Goal: Download file/media

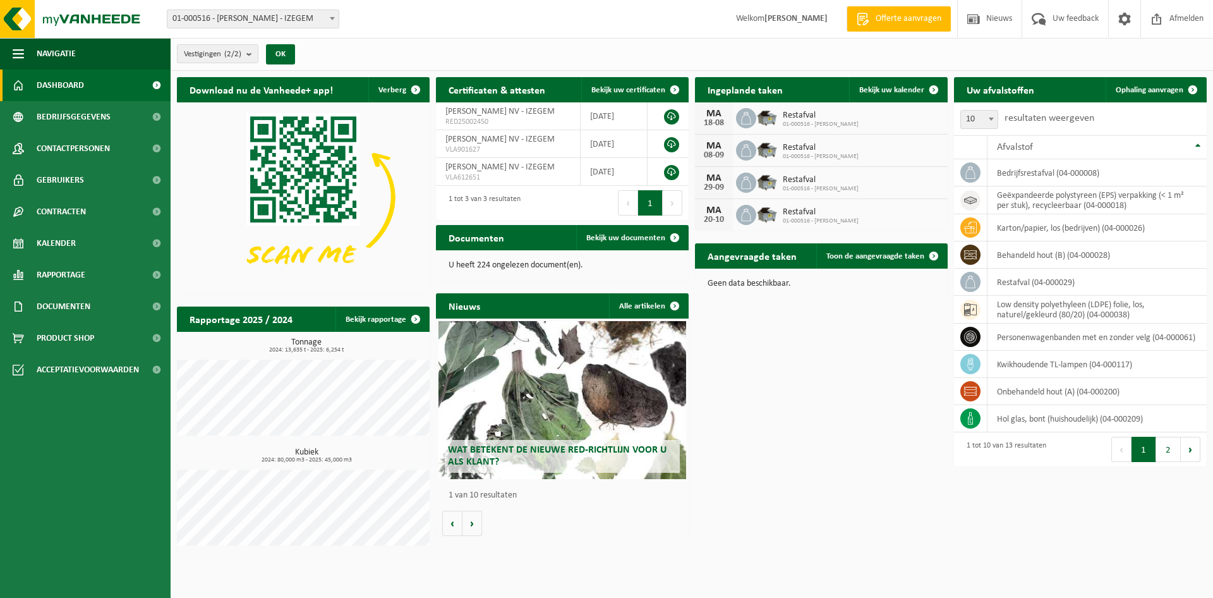
click at [836, 123] on span "01-000516 - [PERSON_NAME]" at bounding box center [821, 125] width 76 height 8
click at [61, 245] on span "Kalender" at bounding box center [56, 244] width 39 height 32
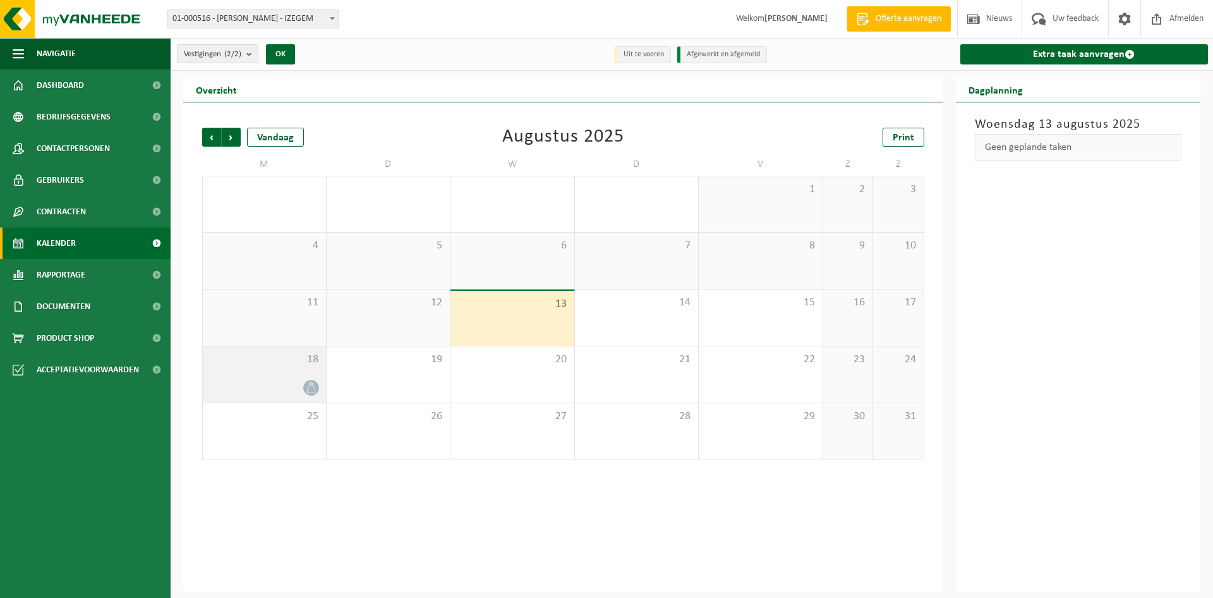
click at [310, 384] on icon at bounding box center [311, 387] width 8 height 11
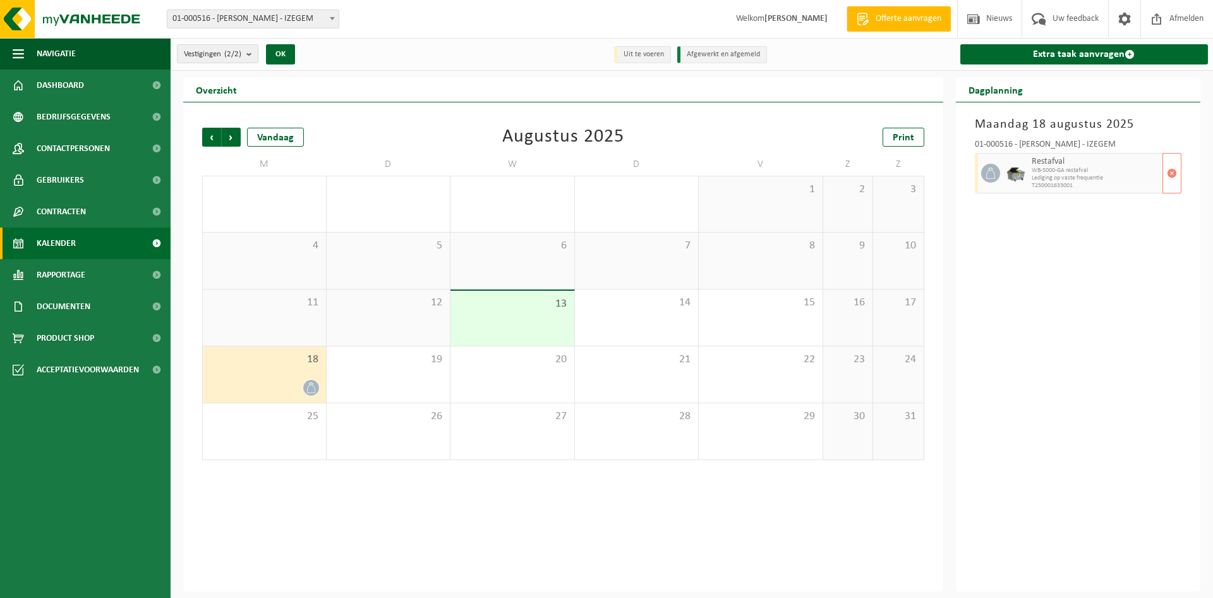
click at [1081, 172] on span "WB-5000-GA restafval" at bounding box center [1096, 171] width 128 height 8
click at [232, 136] on span "Volgende" at bounding box center [231, 137] width 19 height 19
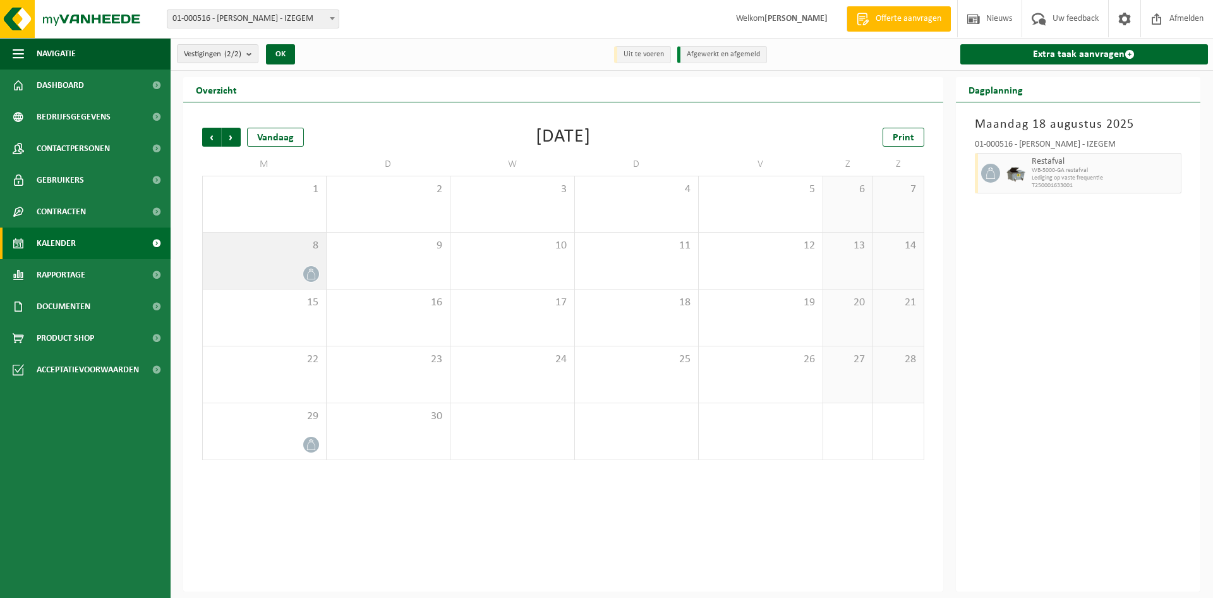
click at [288, 265] on div at bounding box center [264, 273] width 111 height 17
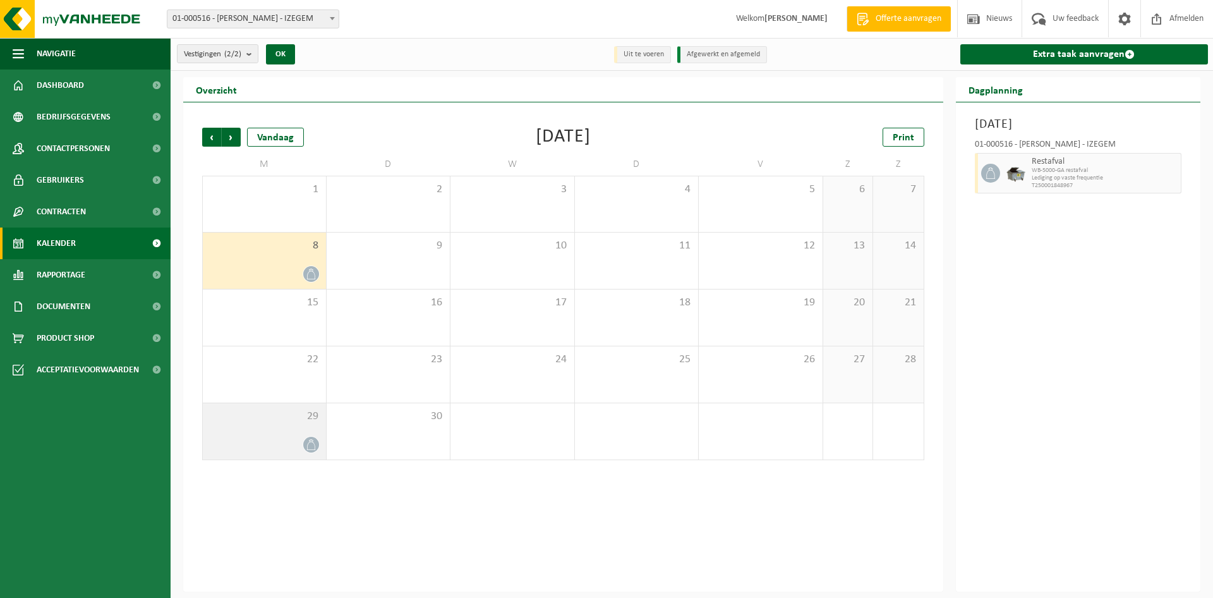
drag, startPoint x: 267, startPoint y: 442, endPoint x: 295, endPoint y: 441, distance: 28.4
click at [267, 441] on div at bounding box center [264, 444] width 111 height 17
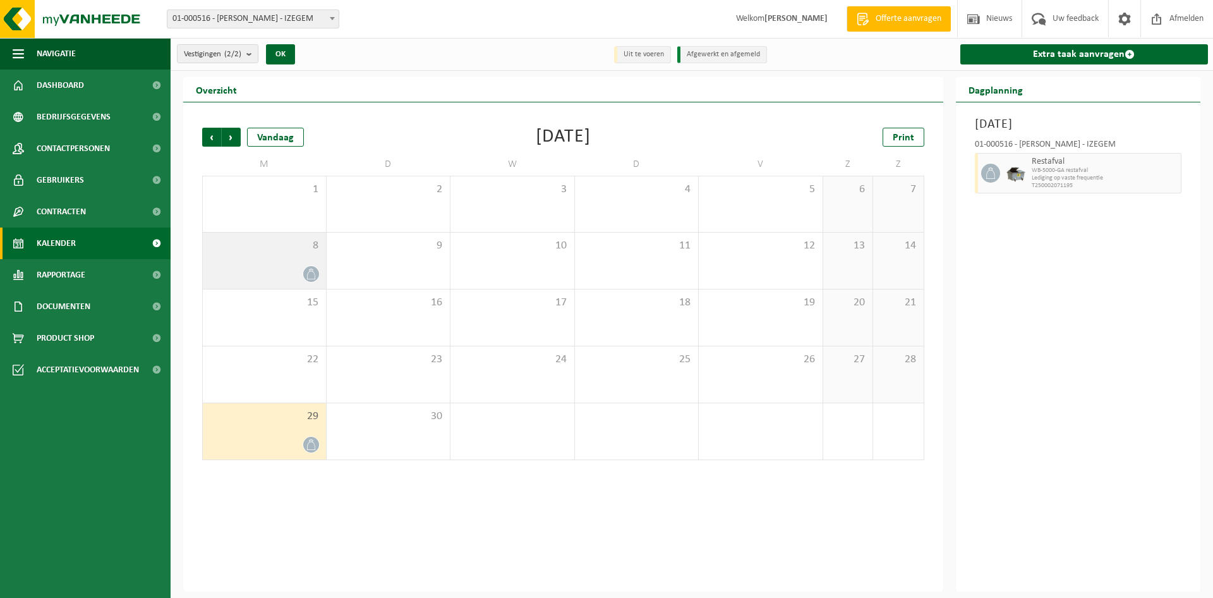
click at [242, 265] on div at bounding box center [264, 273] width 111 height 17
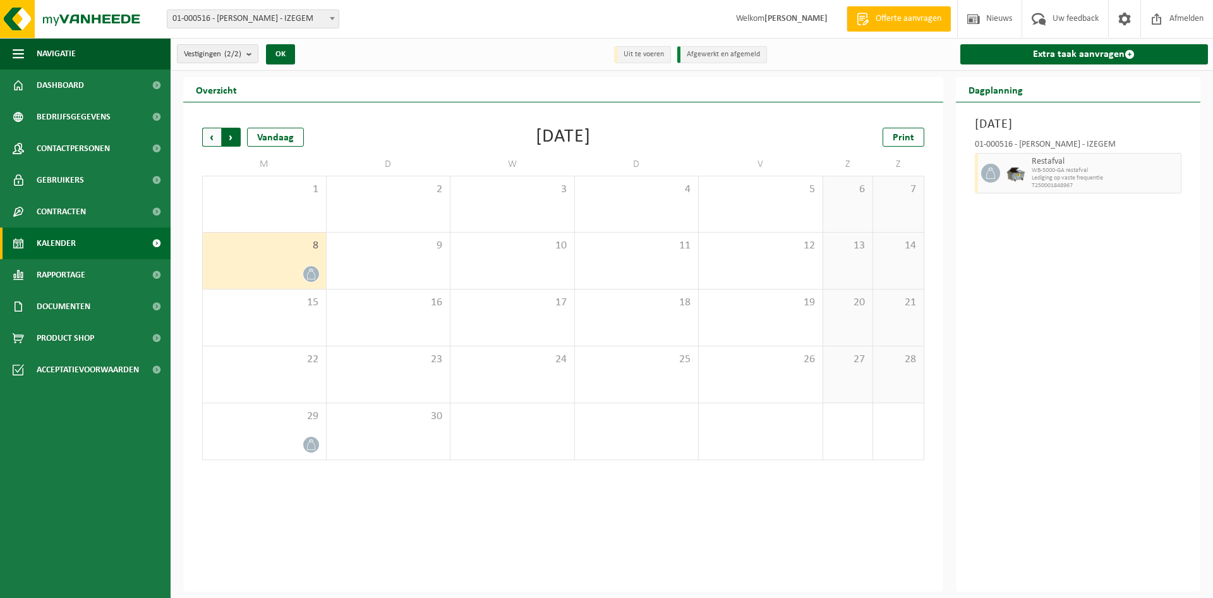
click at [210, 134] on span "Vorige" at bounding box center [211, 137] width 19 height 19
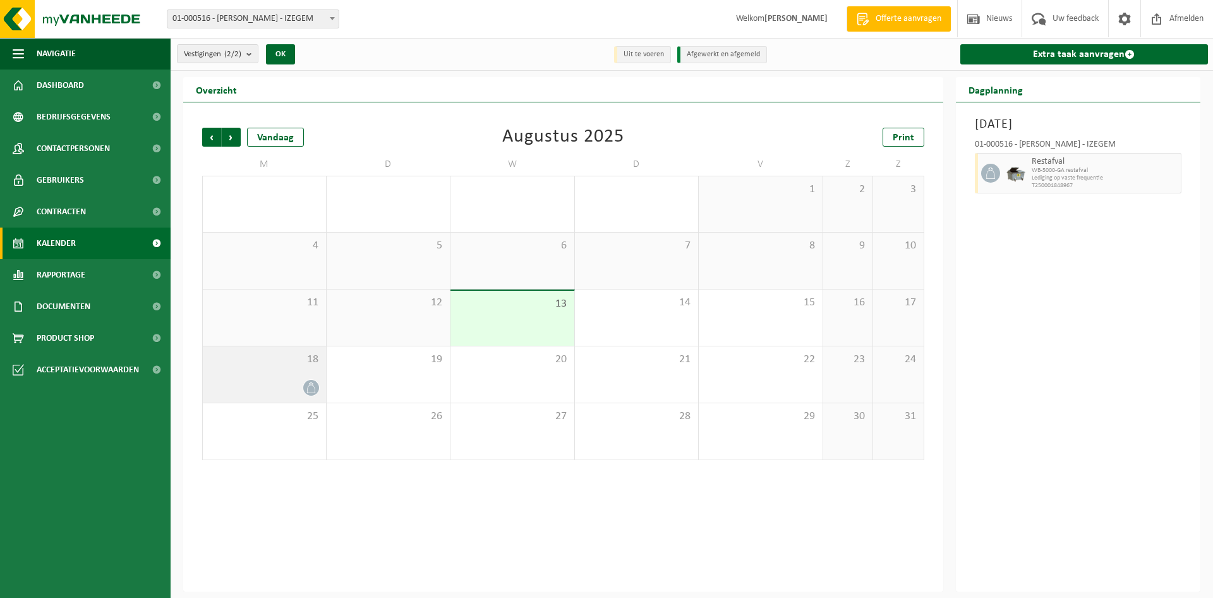
click at [265, 383] on div at bounding box center [264, 387] width 111 height 17
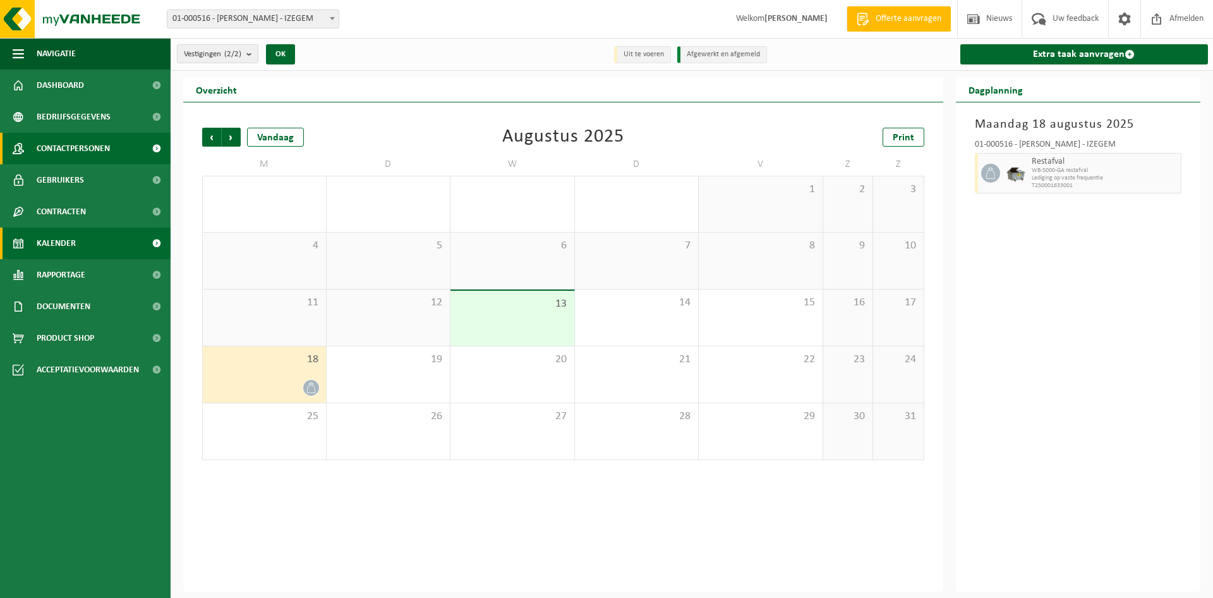
click at [87, 142] on span "Contactpersonen" at bounding box center [73, 149] width 73 height 32
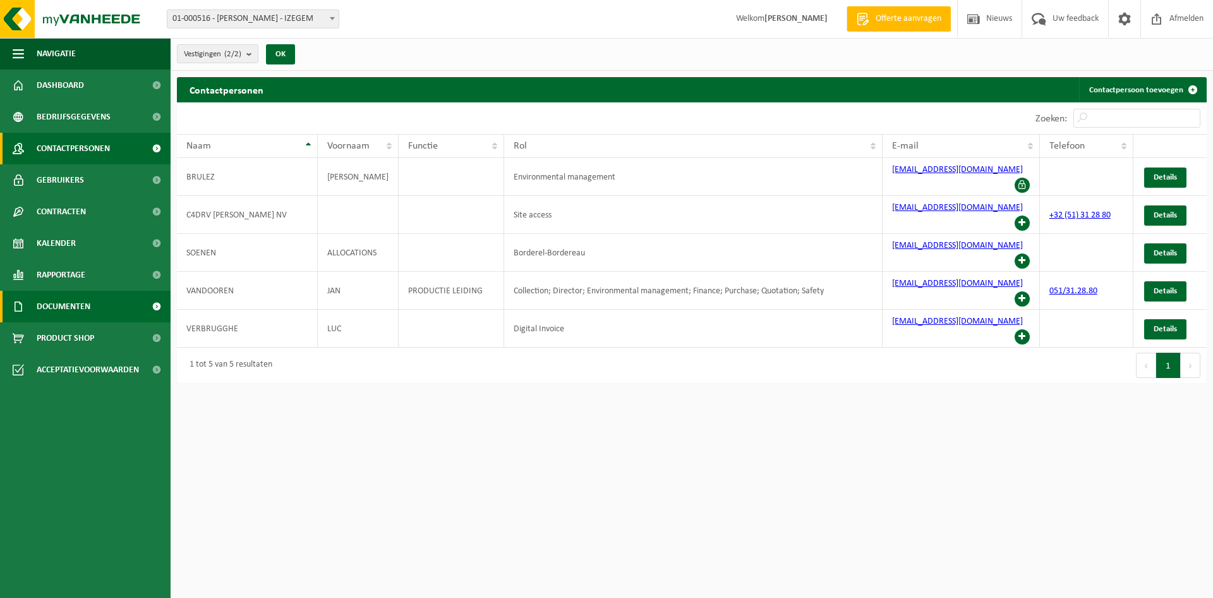
click at [76, 312] on span "Documenten" at bounding box center [64, 307] width 54 height 32
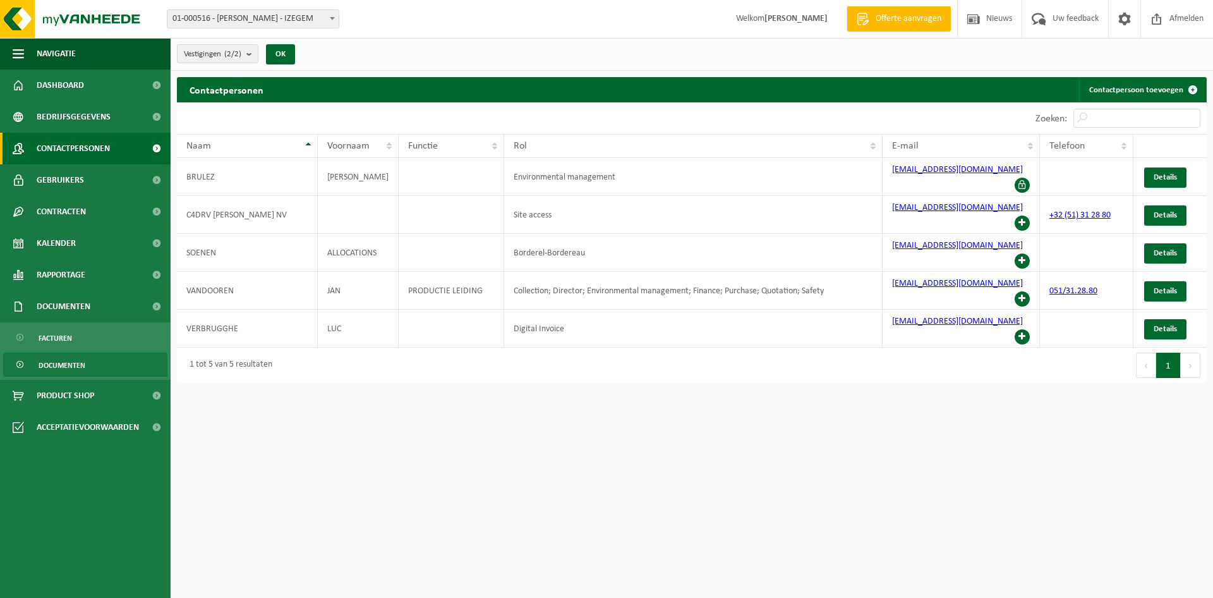
click at [73, 361] on span "Documenten" at bounding box center [62, 365] width 47 height 24
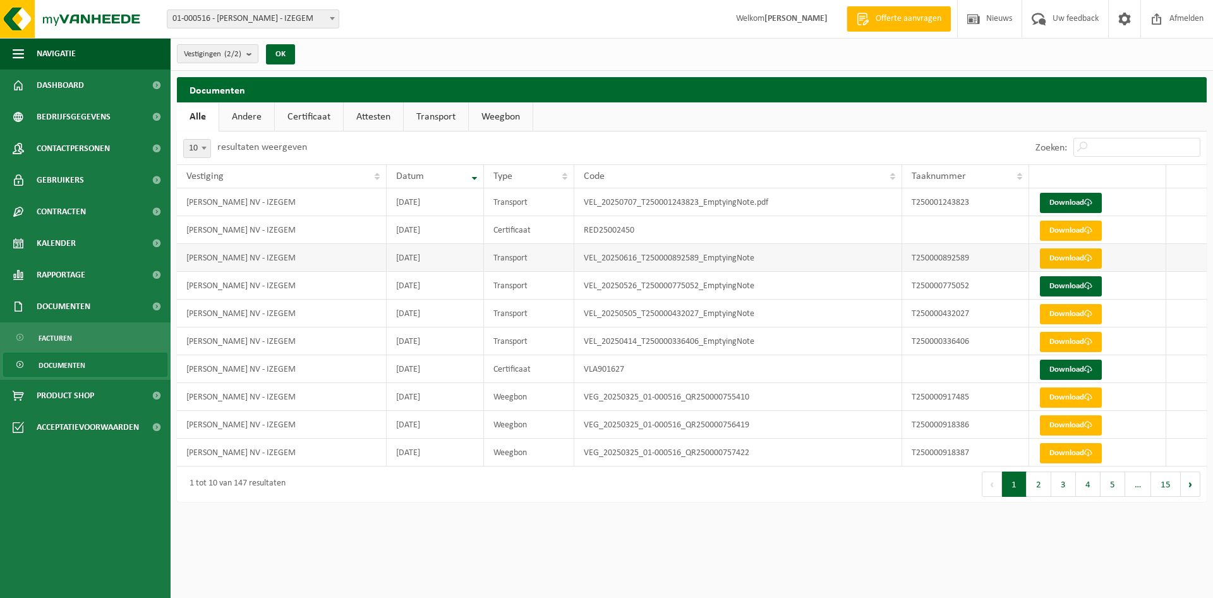
click at [1067, 253] on link "Download" at bounding box center [1071, 258] width 62 height 20
click at [75, 87] on span "Dashboard" at bounding box center [60, 86] width 47 height 32
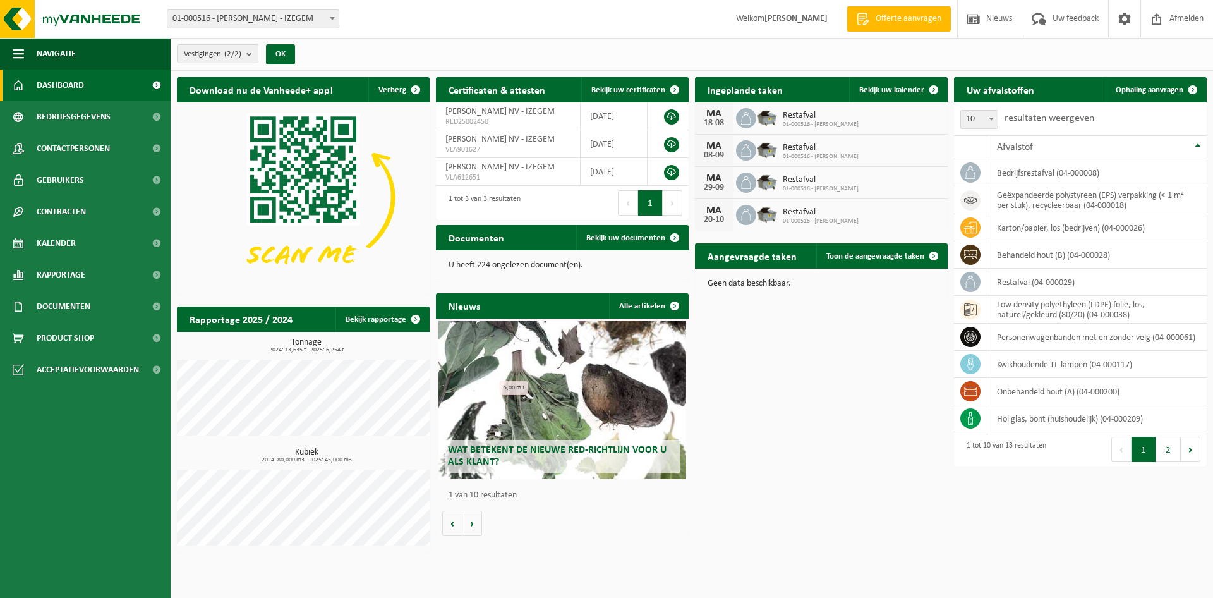
click at [31, 78] on link "Dashboard" at bounding box center [85, 86] width 171 height 32
click at [49, 248] on span "Kalender" at bounding box center [56, 244] width 39 height 32
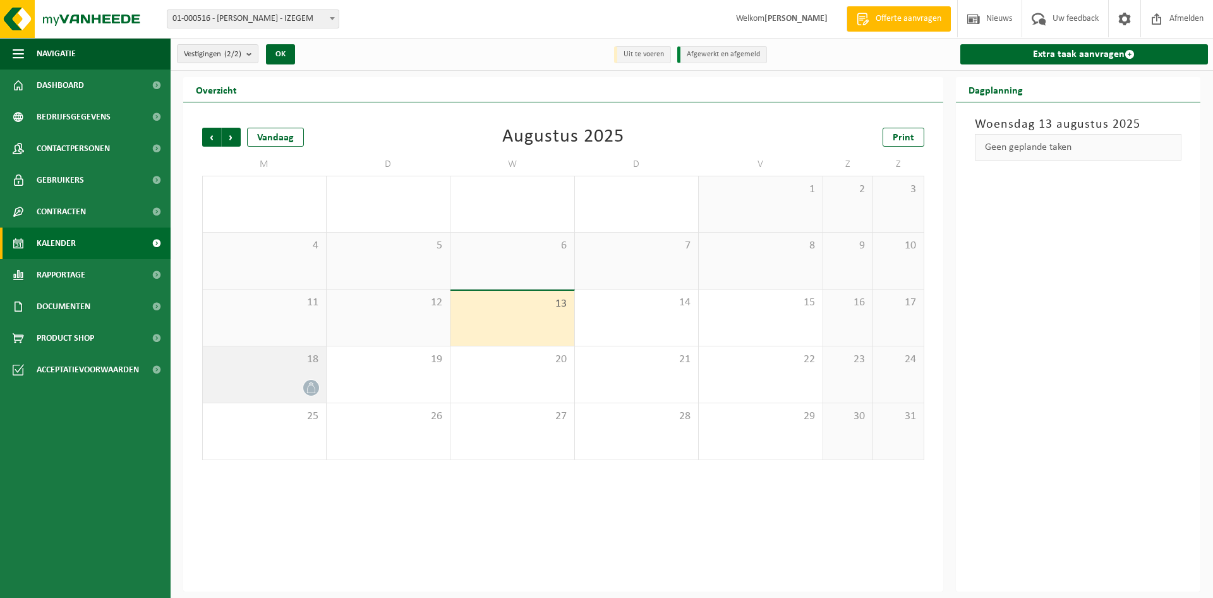
click at [309, 386] on icon at bounding box center [311, 387] width 11 height 11
